Goal: Information Seeking & Learning: Learn about a topic

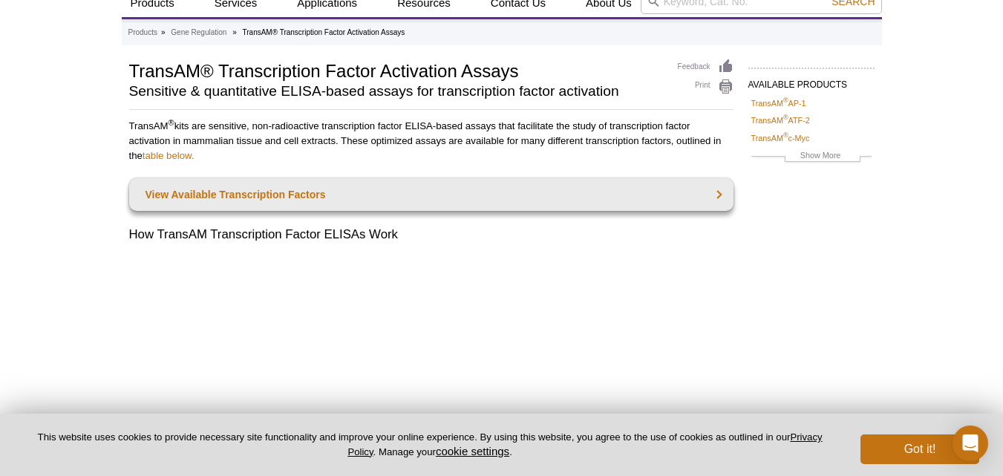
scroll to position [52, 0]
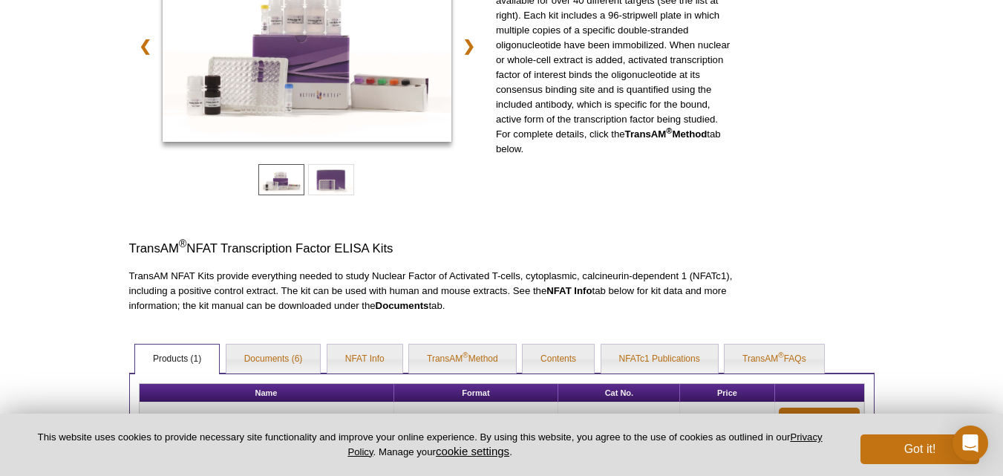
scroll to position [252, 0]
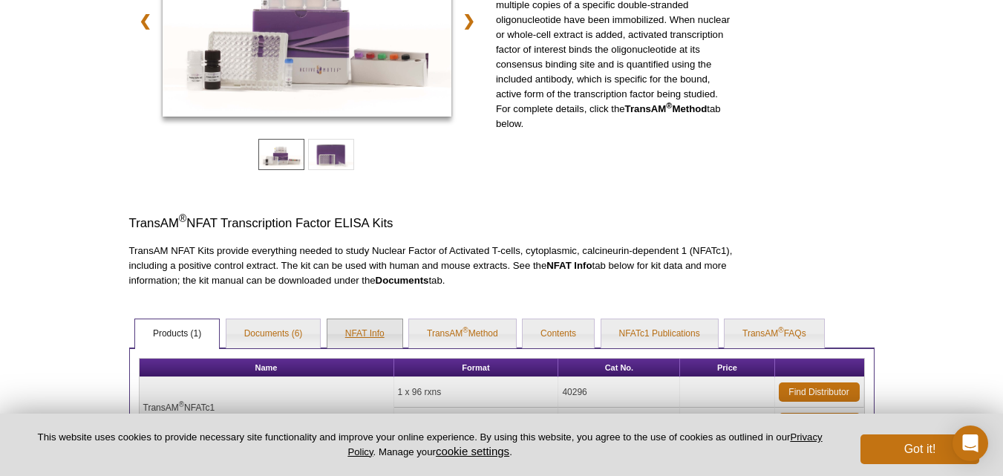
click at [374, 333] on link "NFAT Info" at bounding box center [364, 334] width 75 height 30
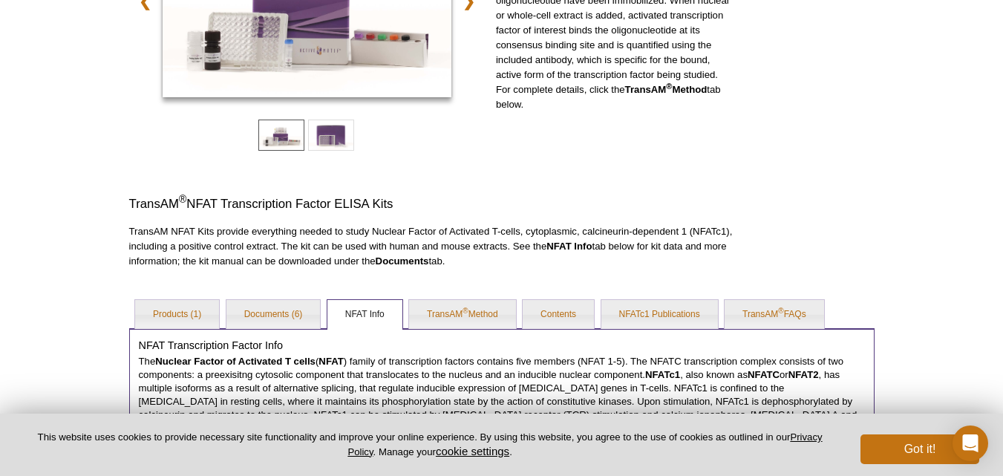
scroll to position [269, 0]
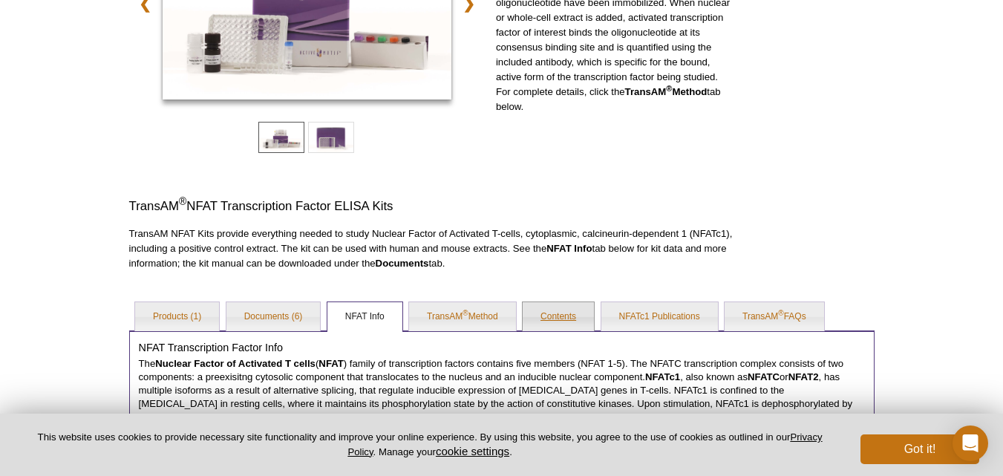
click at [565, 309] on link "Contents" at bounding box center [558, 317] width 71 height 30
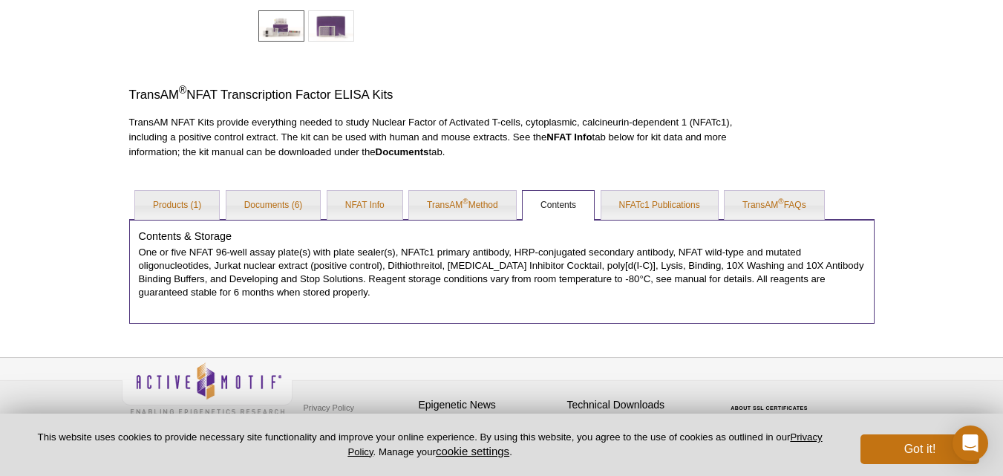
scroll to position [391, 0]
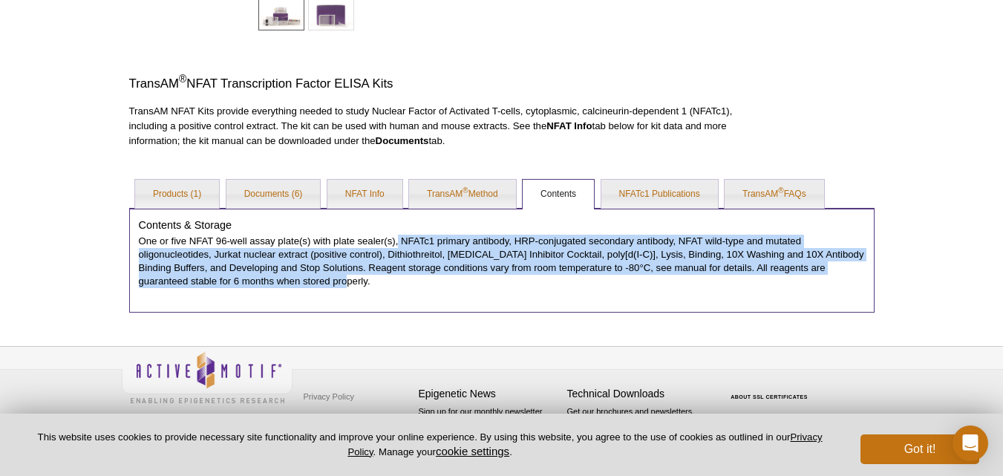
drag, startPoint x: 399, startPoint y: 239, endPoint x: 851, endPoint y: 280, distance: 453.9
click at [851, 280] on p "One or five NFAT 96-well assay plate(s) with plate sealer(s), NFATc1 primary an…" at bounding box center [502, 261] width 726 height 53
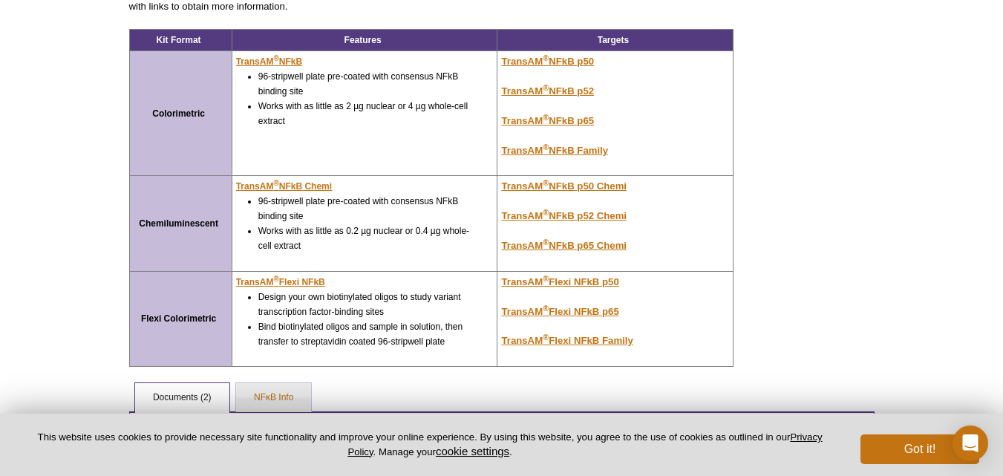
scroll to position [297, 0]
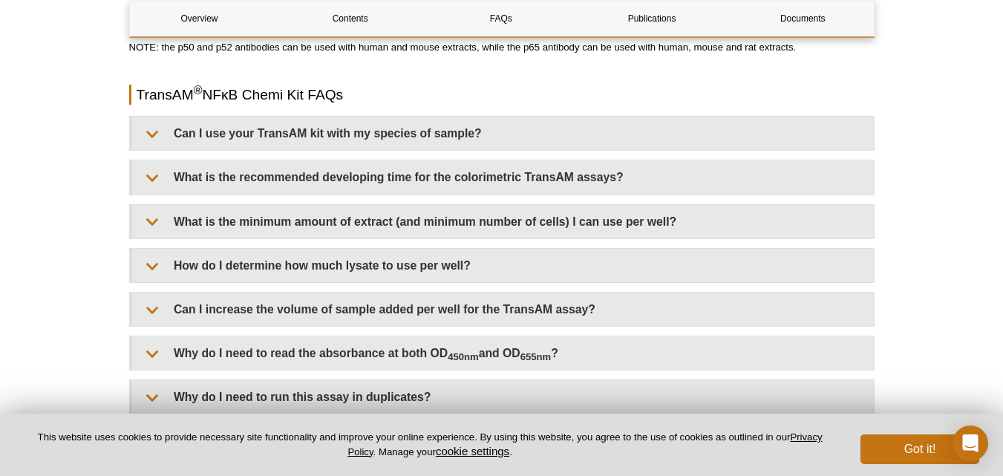
scroll to position [1509, 0]
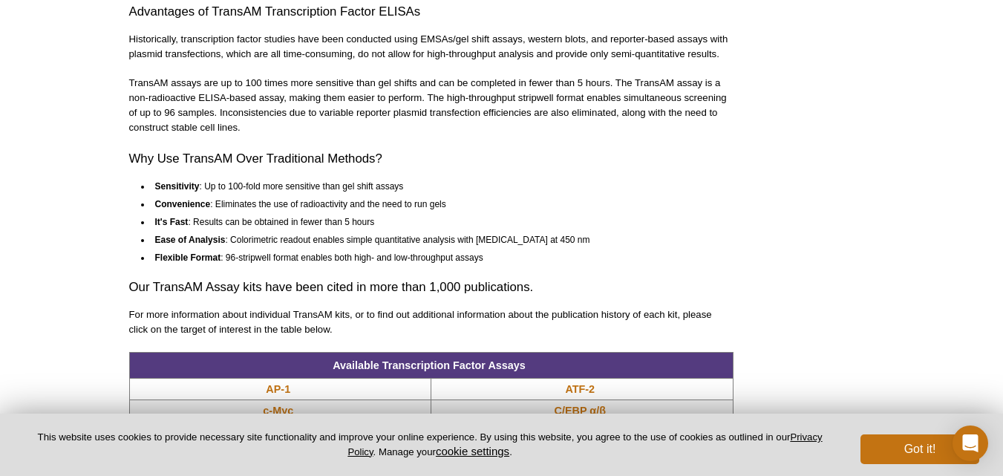
scroll to position [1039, 0]
